Goal: Information Seeking & Learning: Learn about a topic

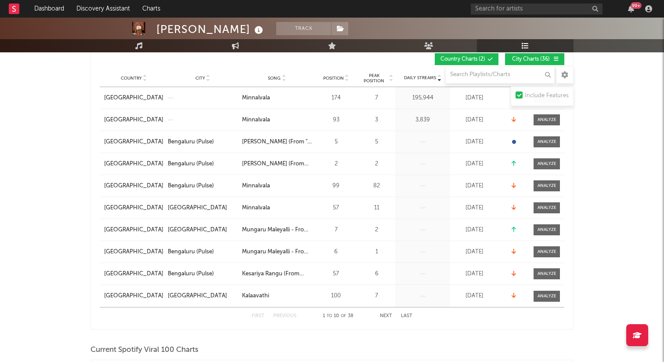
scroll to position [158, 0]
click at [384, 316] on button "Next" at bounding box center [386, 315] width 12 height 5
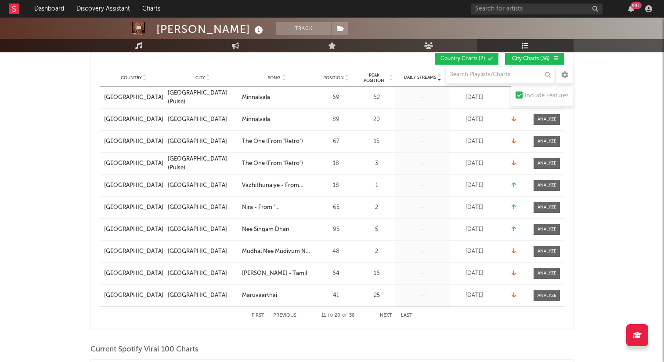
click at [388, 316] on button "Next" at bounding box center [386, 315] width 12 height 5
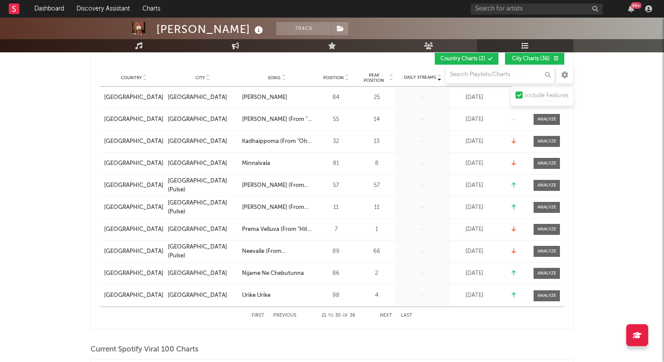
click at [388, 316] on button "Next" at bounding box center [386, 315] width 12 height 5
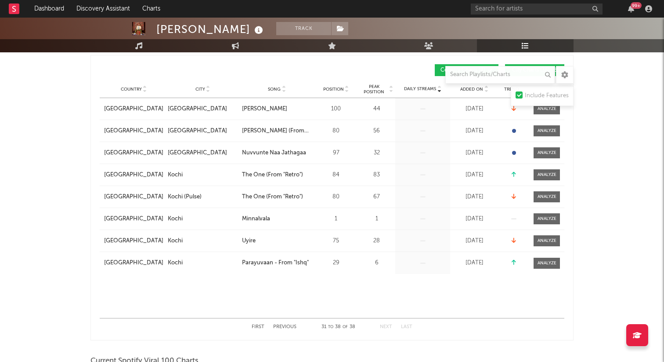
scroll to position [0, 0]
